Goal: Task Accomplishment & Management: Use online tool/utility

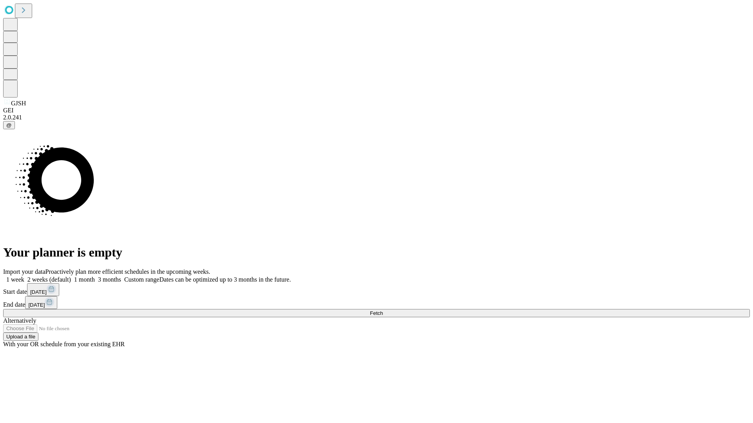
click at [383, 310] on span "Fetch" at bounding box center [376, 313] width 13 height 6
